Goal: Use online tool/utility: Utilize a website feature to perform a specific function

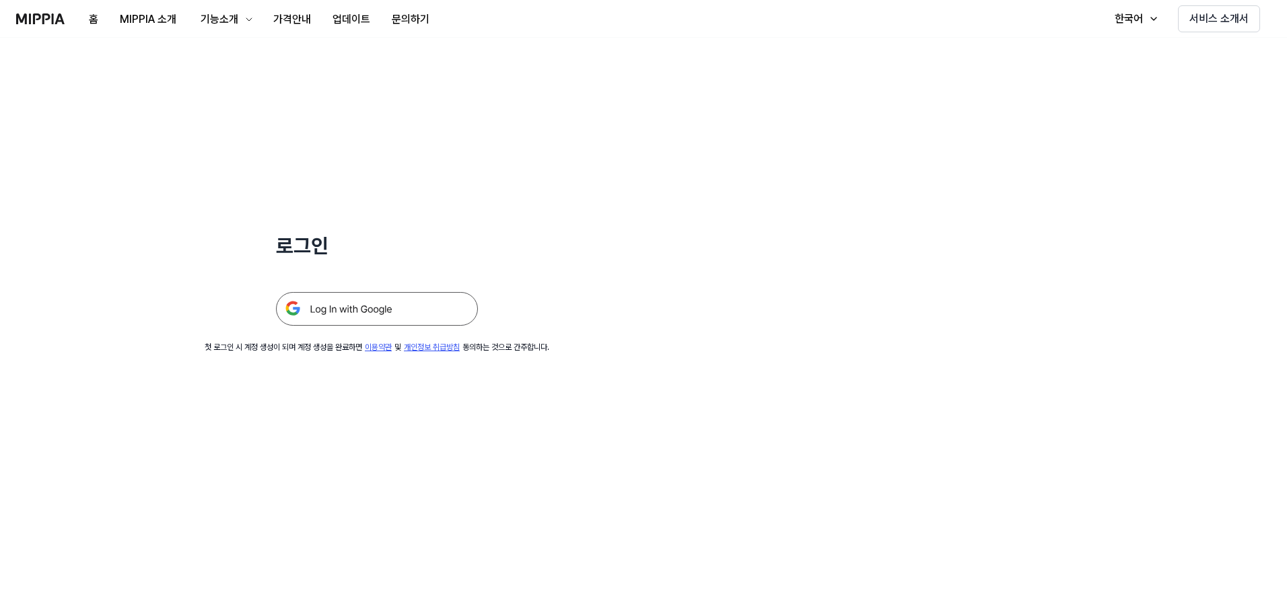
click at [355, 307] on img at bounding box center [377, 309] width 202 height 34
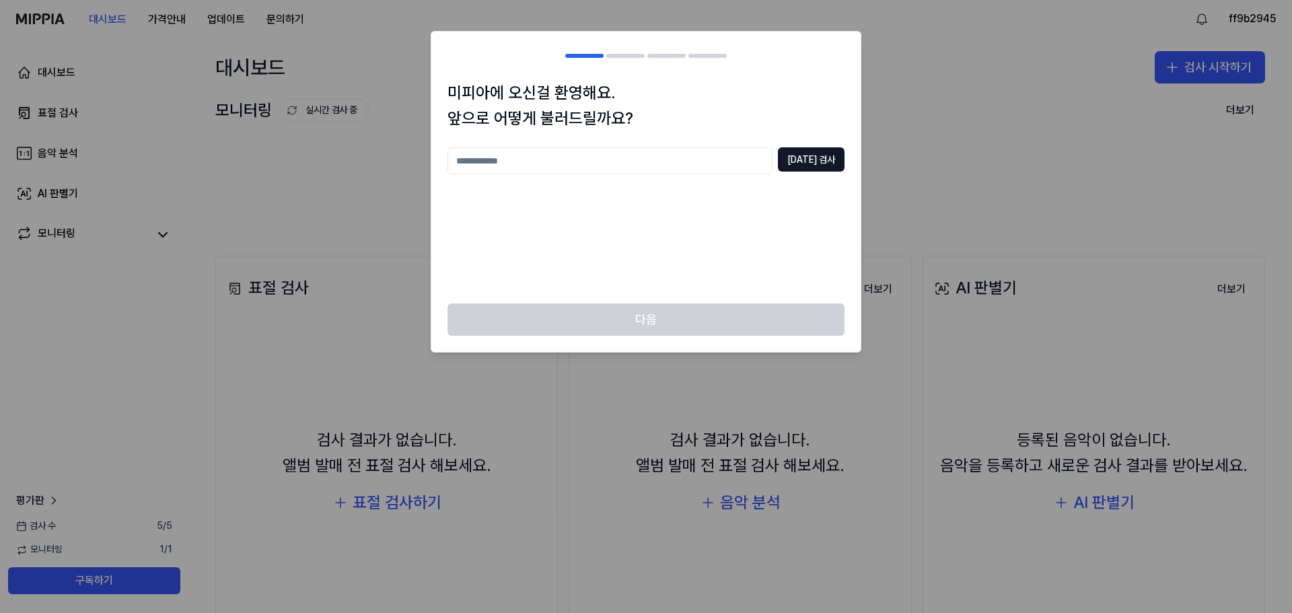
click at [740, 150] on input "text" at bounding box center [610, 160] width 325 height 27
type input "**"
click at [805, 162] on button "[DATE] 검사" at bounding box center [811, 159] width 67 height 24
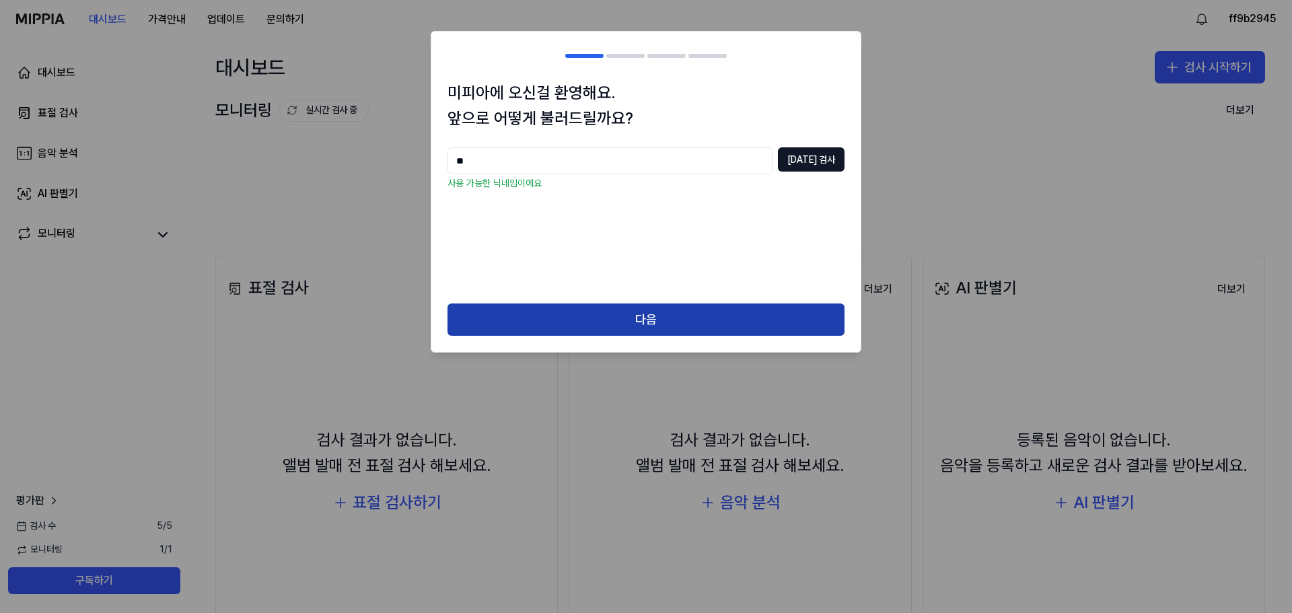
click at [703, 308] on button "다음" at bounding box center [646, 320] width 397 height 32
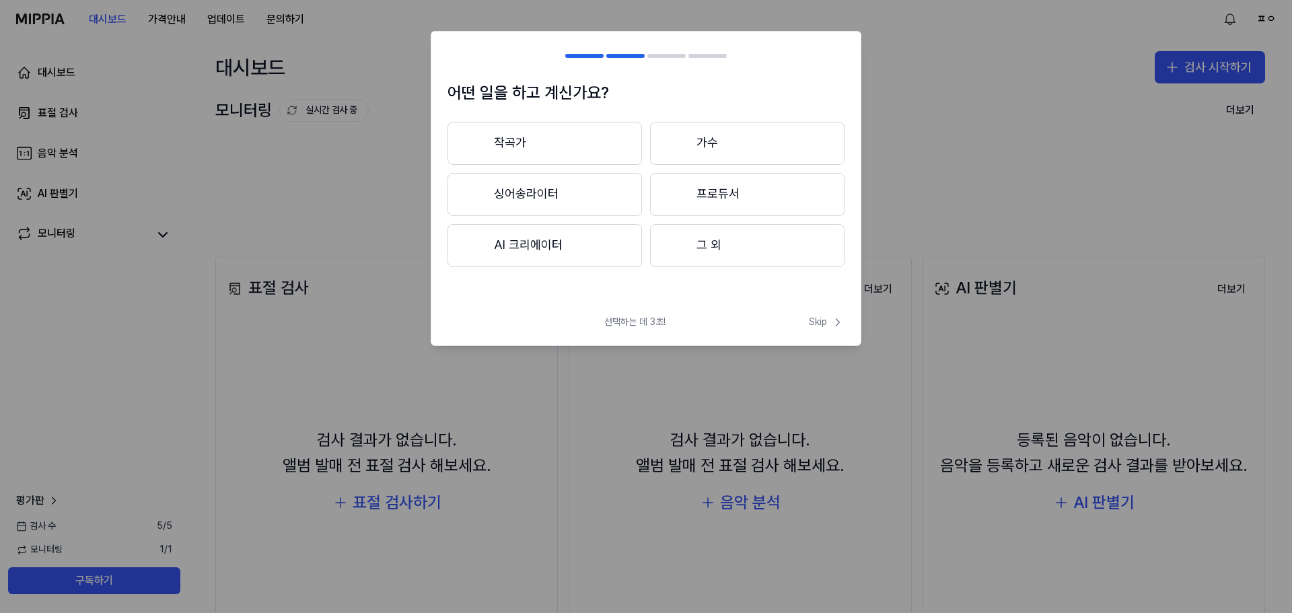
click at [599, 151] on button "작곡가" at bounding box center [545, 143] width 195 height 43
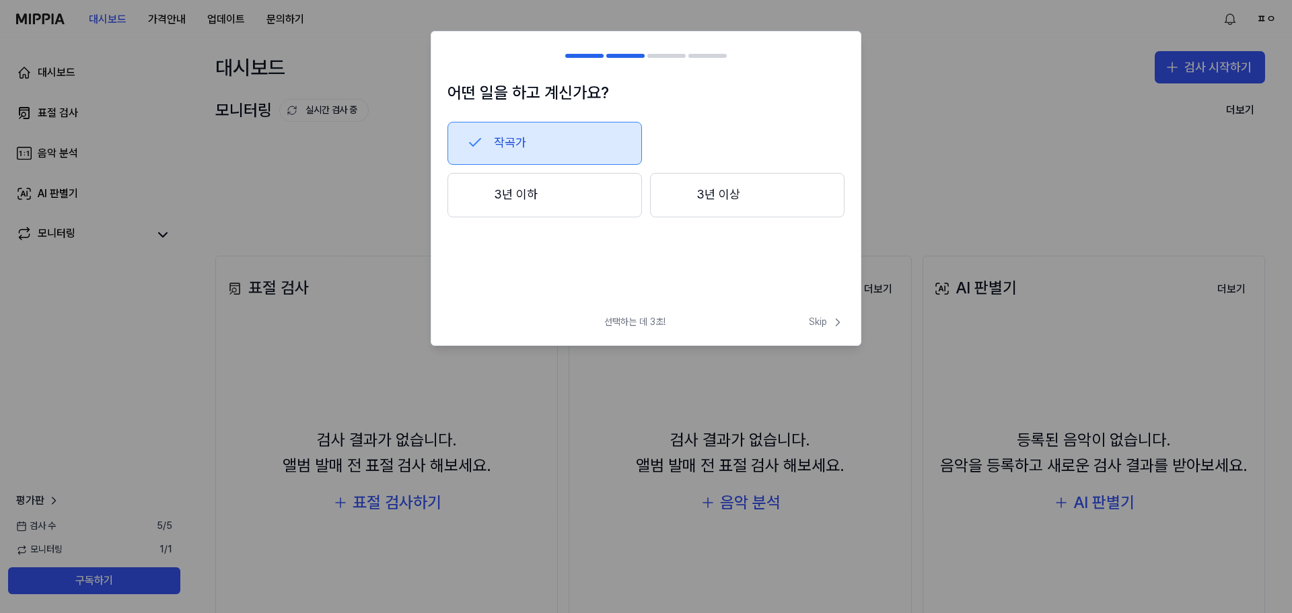
click at [627, 201] on button "3년 이하" at bounding box center [545, 195] width 195 height 44
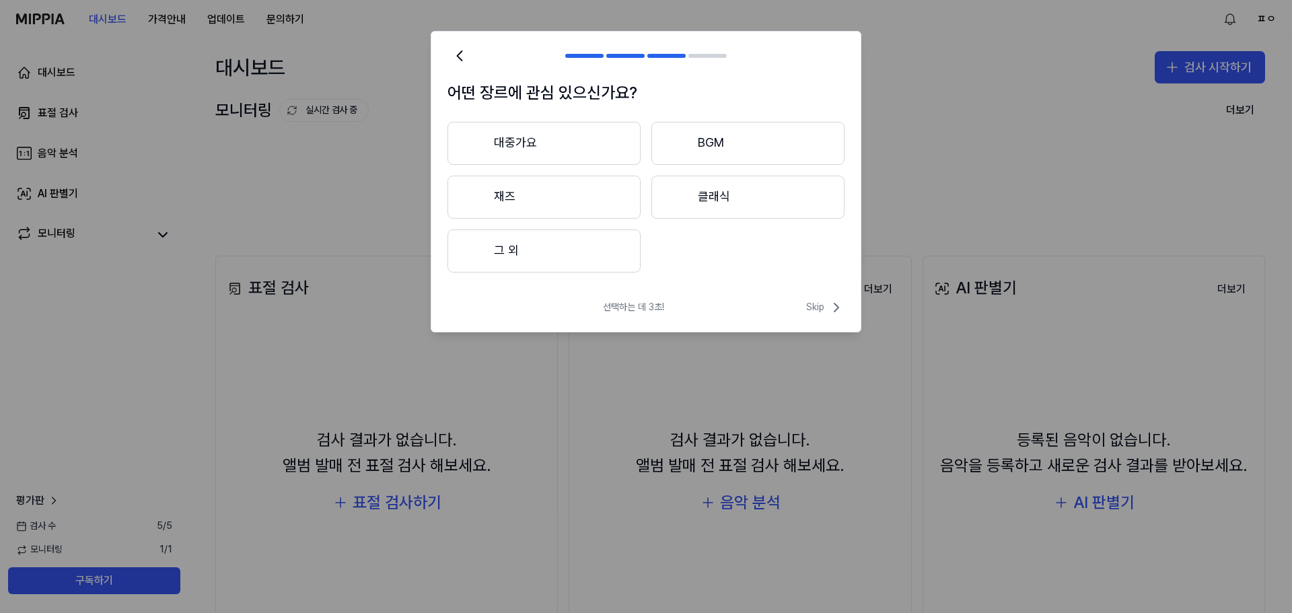
click at [580, 145] on button "대중가요" at bounding box center [544, 143] width 193 height 43
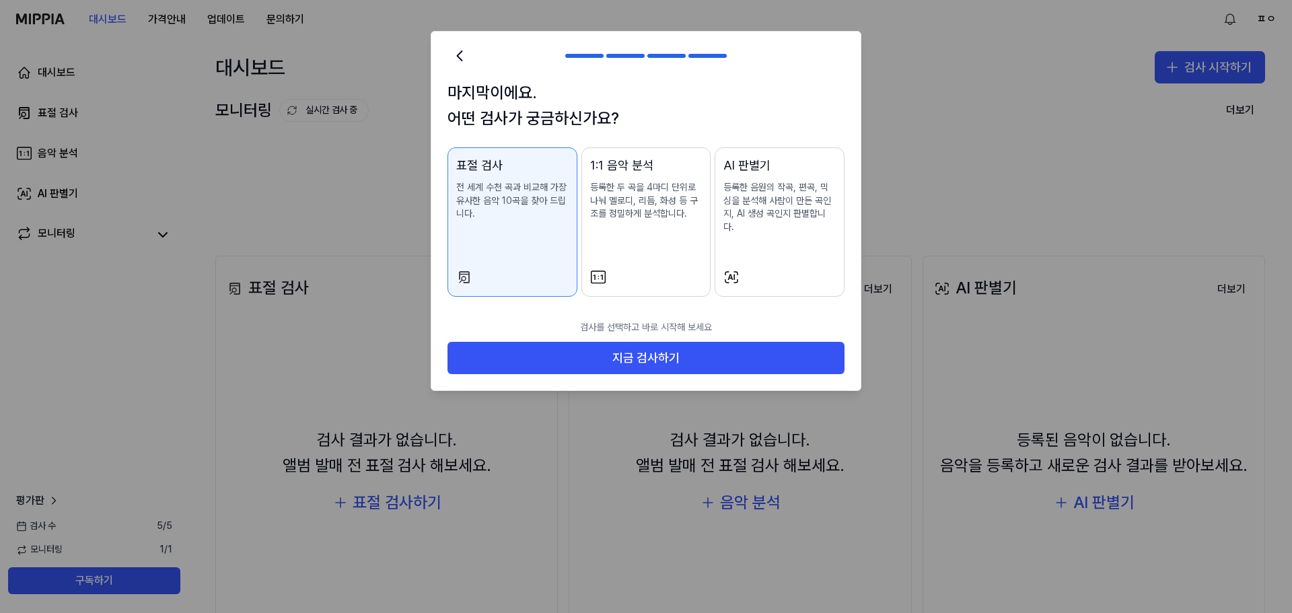
click at [771, 251] on button "AI 판별기 등록한 음원의 작곡, 편곡, 믹싱을 분석해 사람이 만든 곡인지, AI 생성 곡인지 판별합니다." at bounding box center [780, 221] width 130 height 149
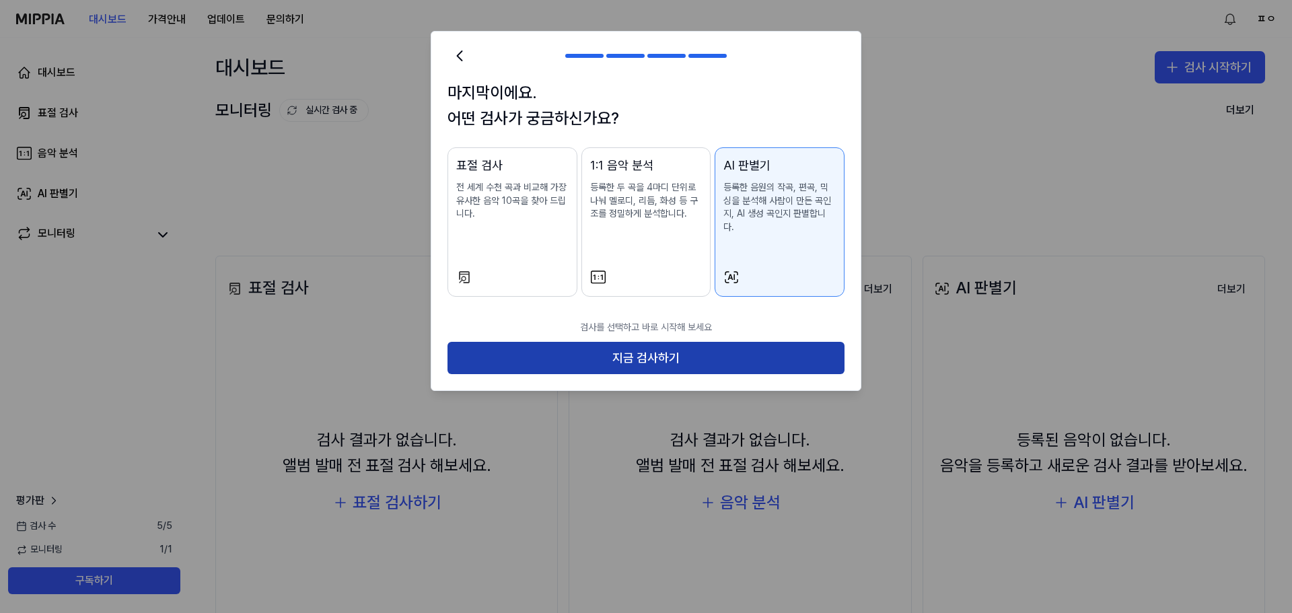
click at [726, 348] on button "지금 검사하기" at bounding box center [646, 358] width 397 height 32
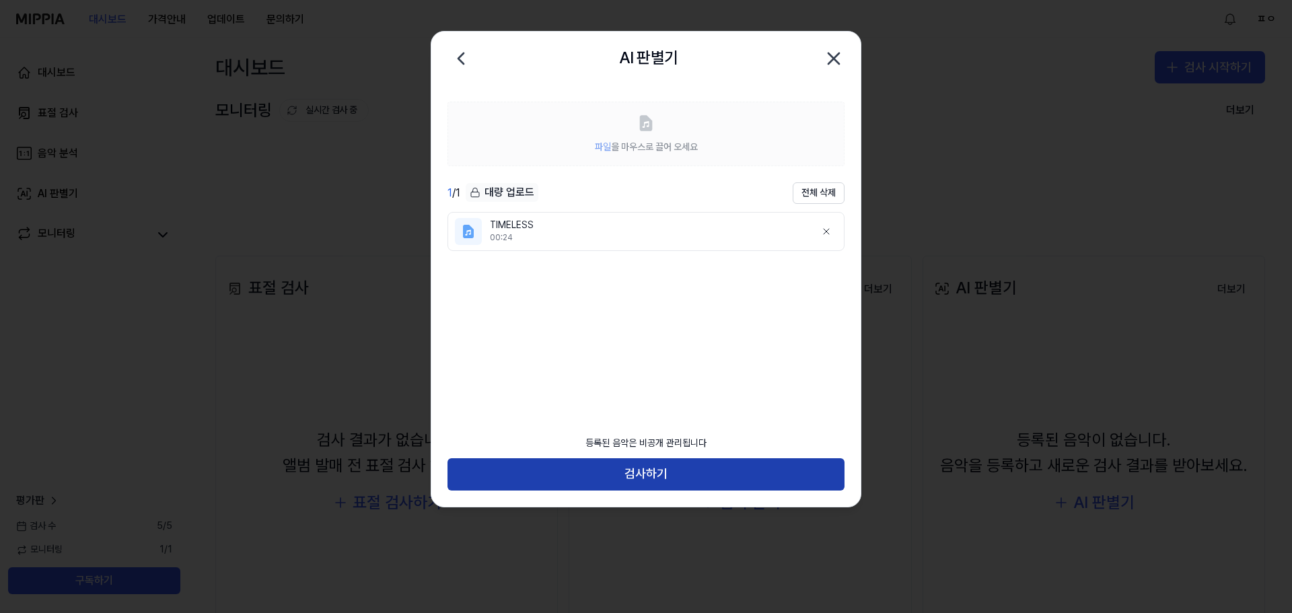
click at [651, 477] on button "검사하기" at bounding box center [646, 474] width 397 height 32
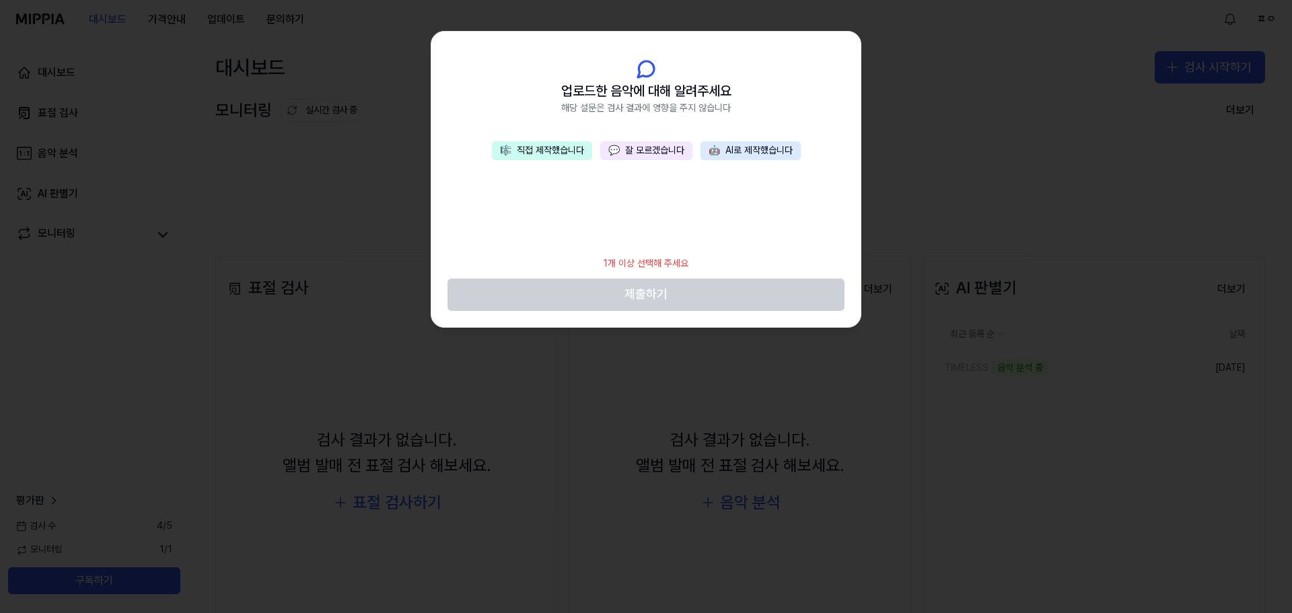
click at [683, 151] on button "💬 잘 모르겠습니다" at bounding box center [646, 150] width 92 height 19
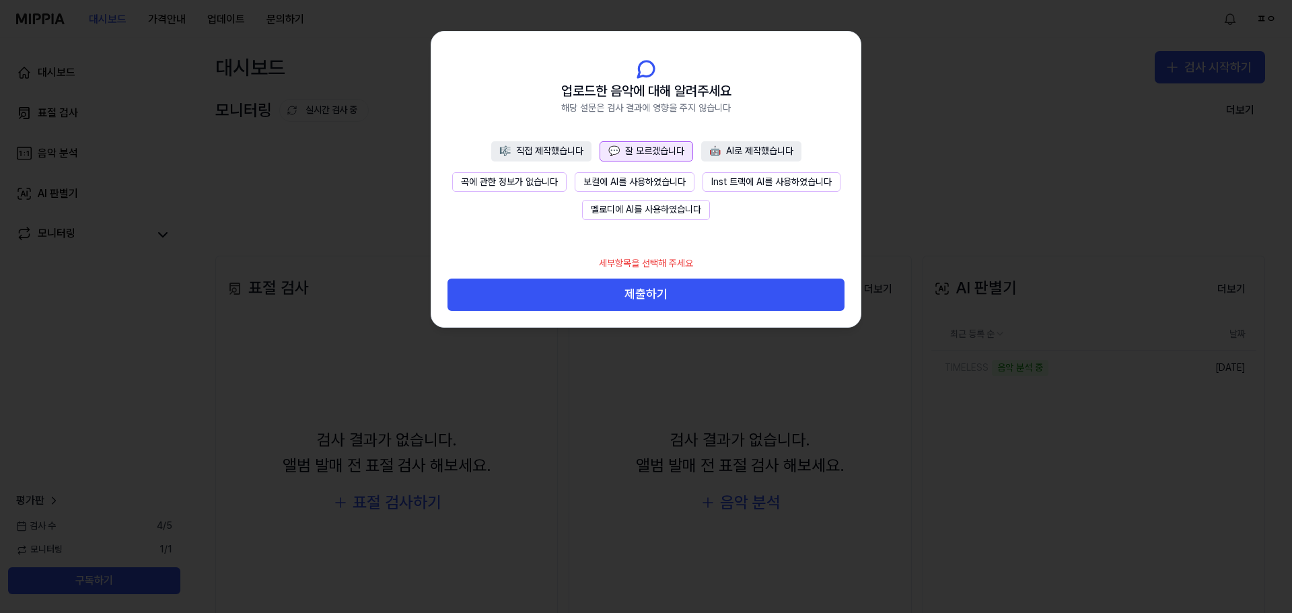
click at [524, 179] on button "곡에 관한 정보가 없습니다" at bounding box center [509, 182] width 114 height 20
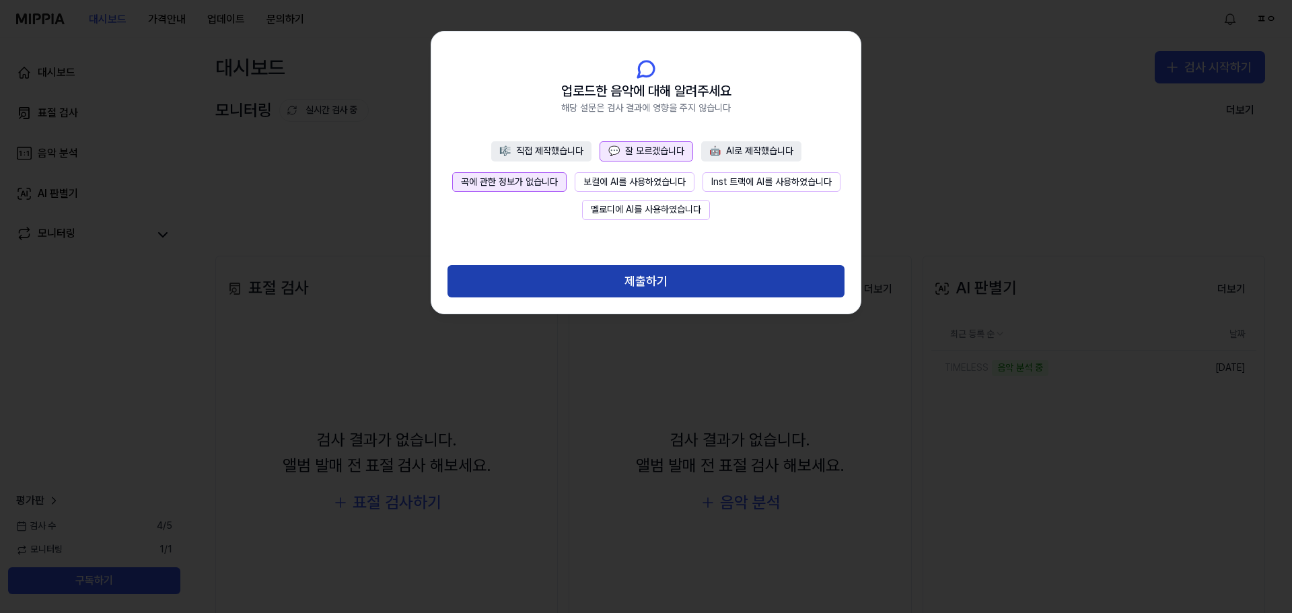
click at [588, 294] on button "제출하기" at bounding box center [646, 281] width 397 height 32
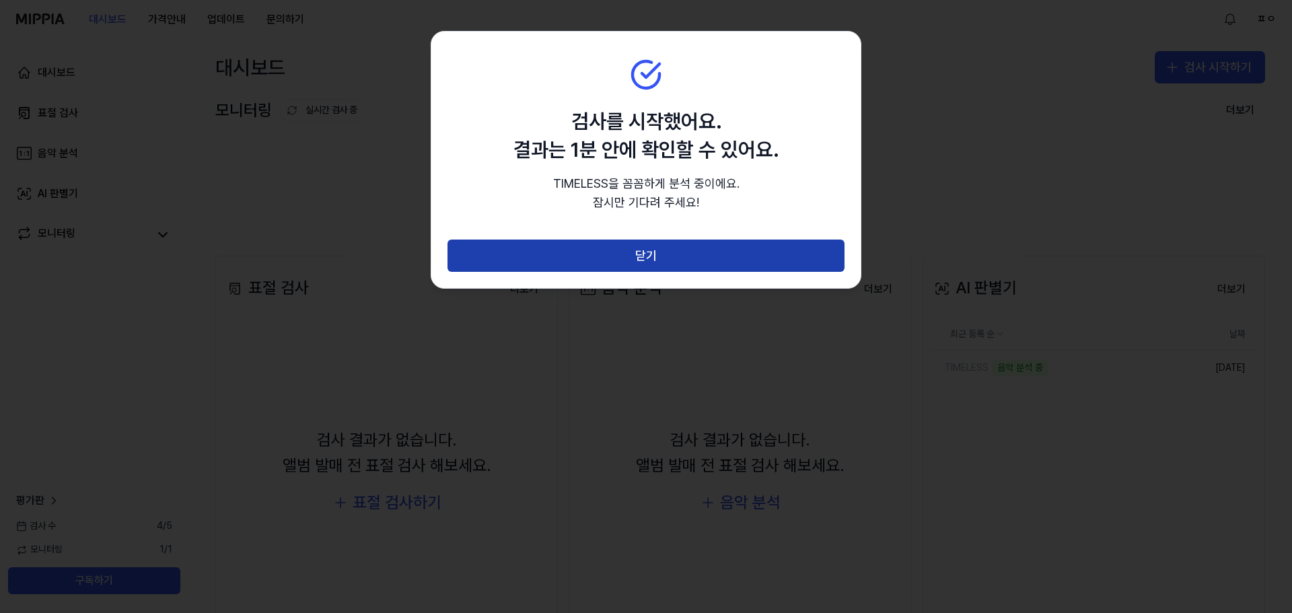
click at [591, 267] on button "닫기" at bounding box center [646, 256] width 397 height 32
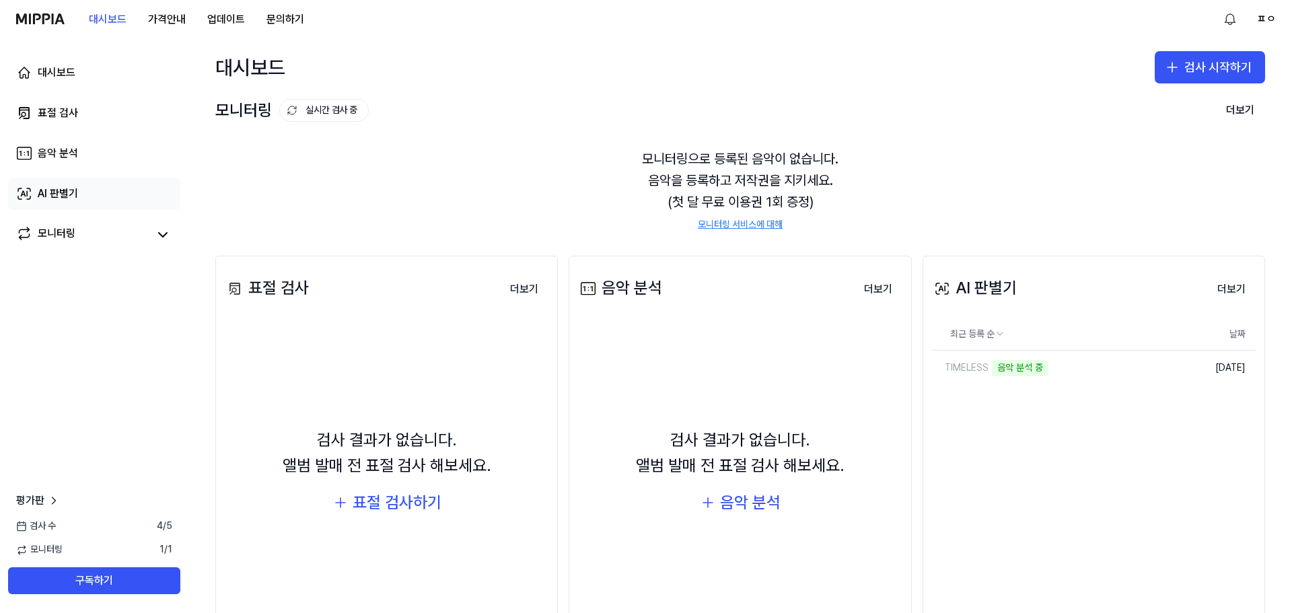
click at [55, 182] on link "AI 판별기" at bounding box center [94, 194] width 172 height 32
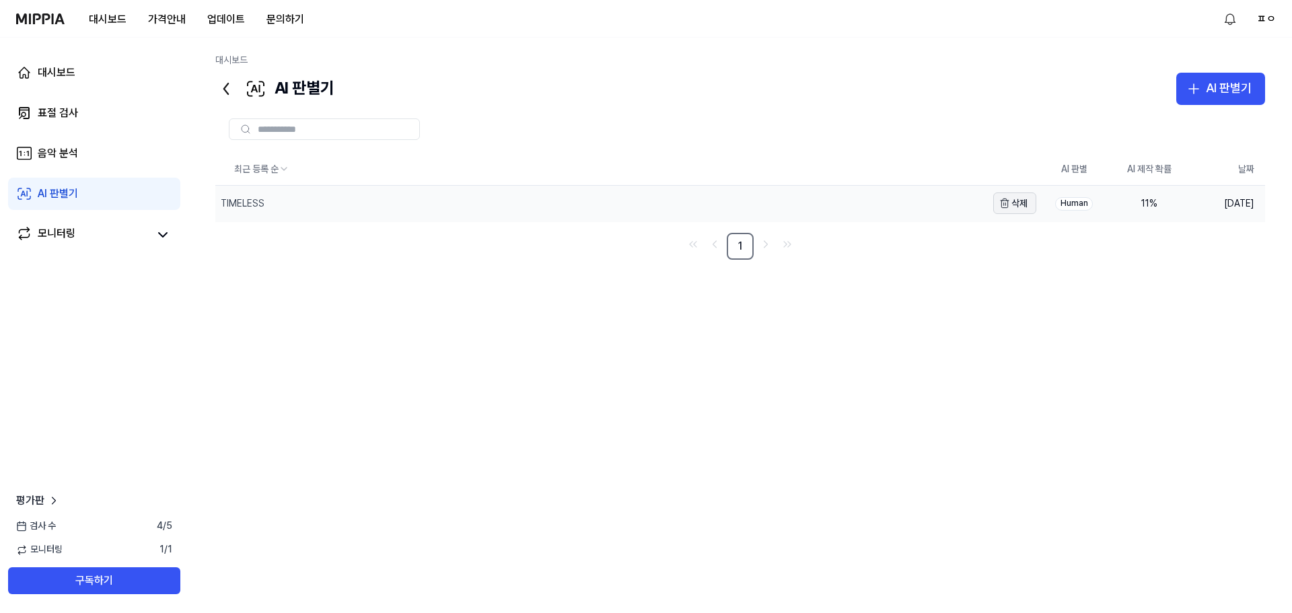
click at [1029, 201] on button "삭제" at bounding box center [1015, 204] width 43 height 22
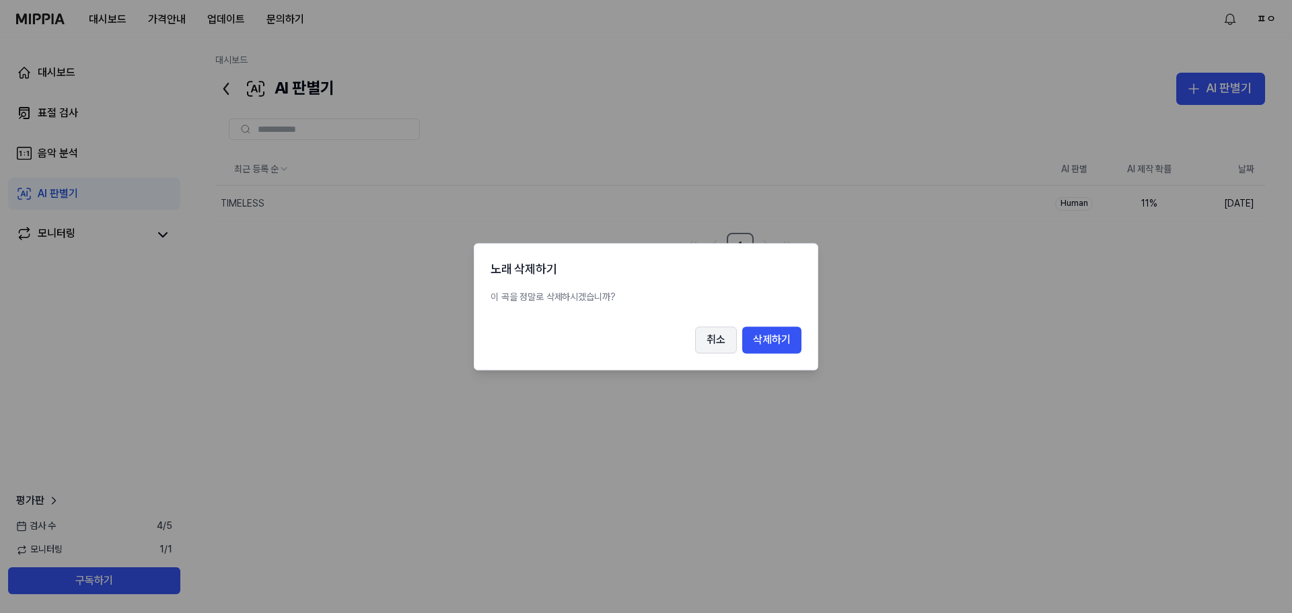
click at [716, 338] on button "취소" at bounding box center [716, 339] width 42 height 27
